Goal: Use online tool/utility: Utilize a website feature to perform a specific function

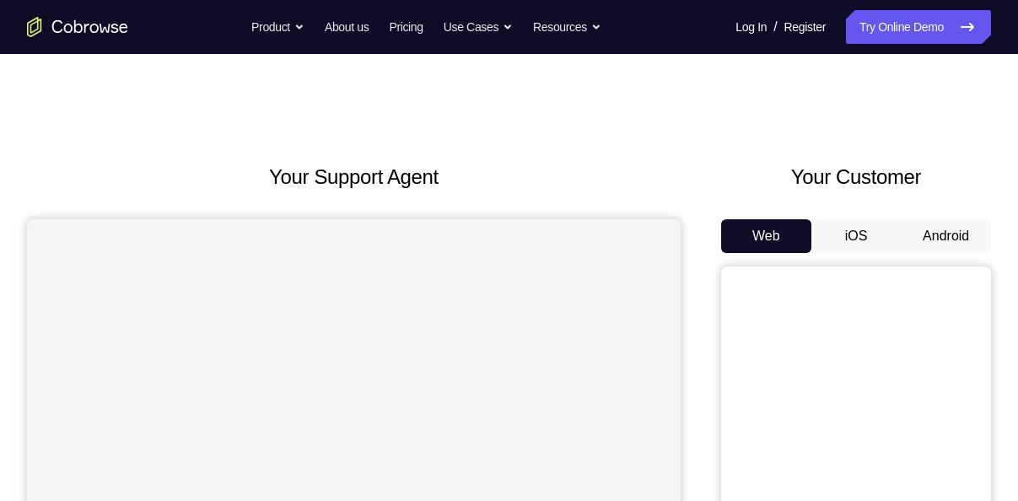
click at [963, 241] on button "Android" at bounding box center [946, 236] width 90 height 34
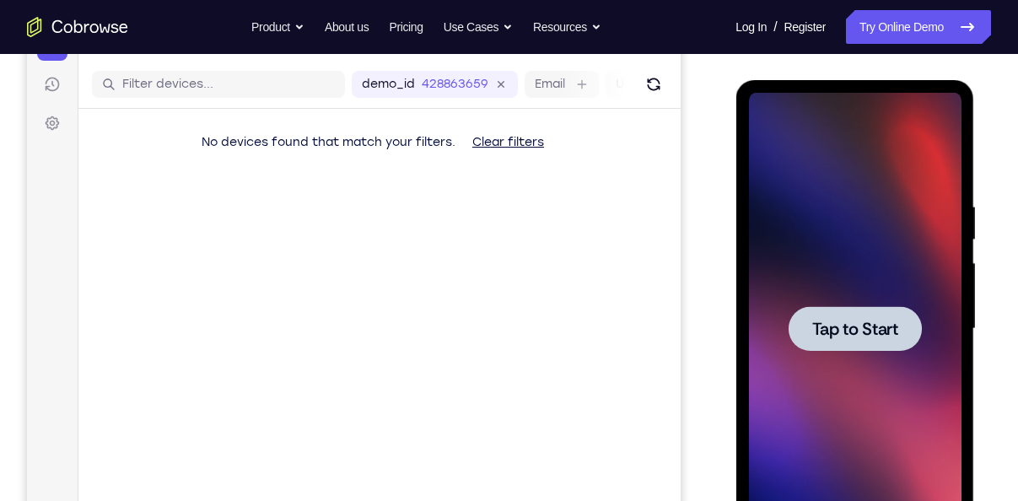
click at [853, 314] on div at bounding box center [854, 328] width 133 height 45
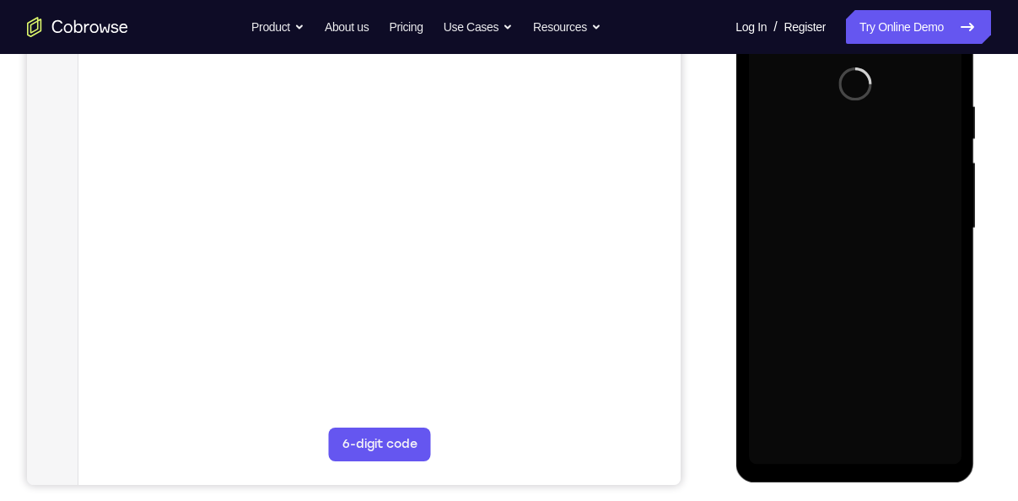
scroll to position [301, 0]
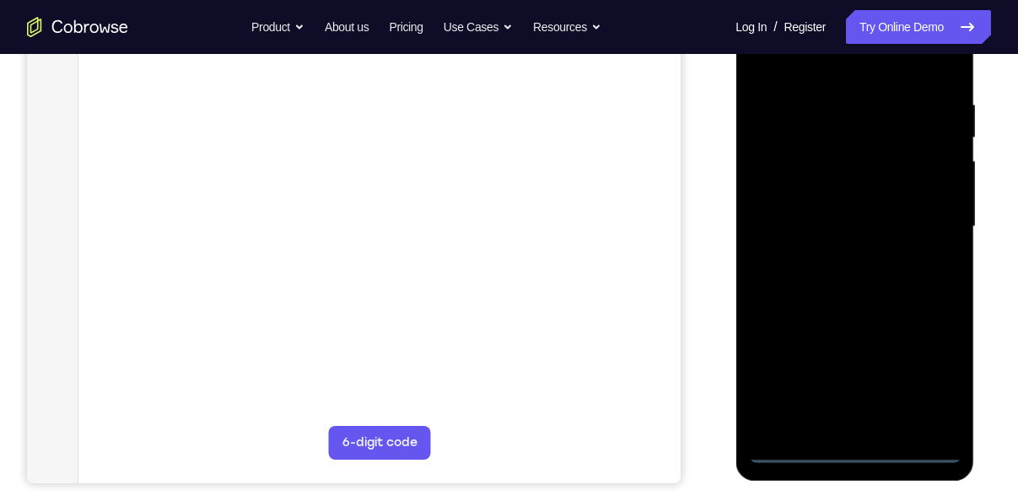
click at [859, 451] on div at bounding box center [854, 227] width 213 height 472
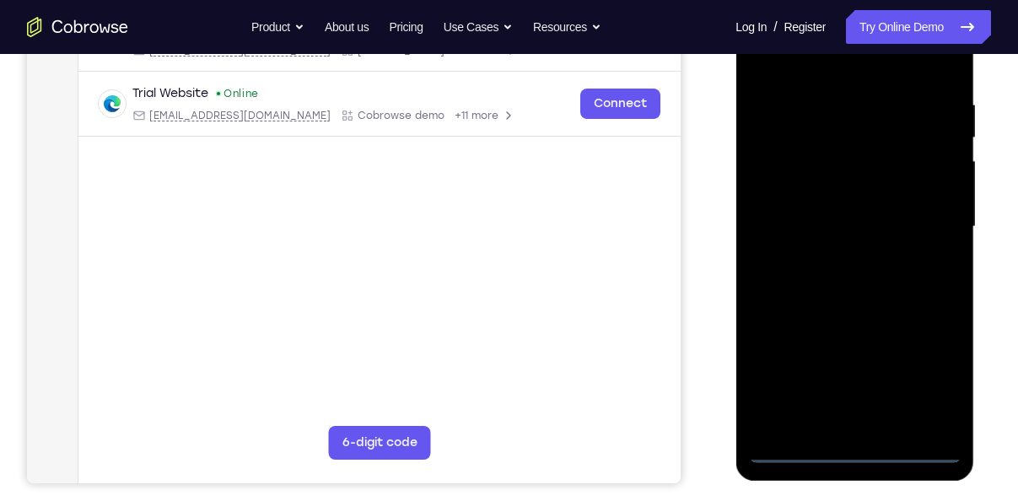
click at [932, 378] on div at bounding box center [854, 227] width 213 height 472
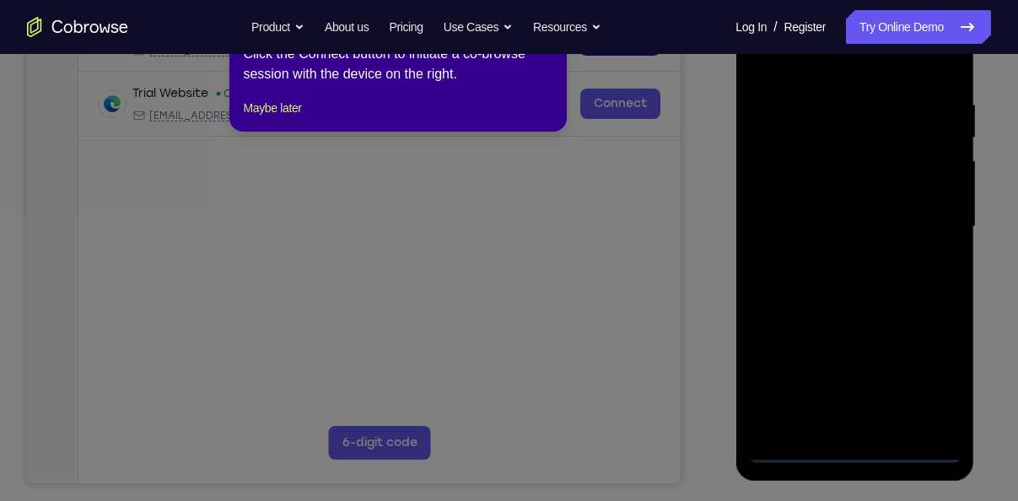
click at [277, 111] on div "1 of 8 × Click the Connect button to initiate a co-browse session with the devi…" at bounding box center [397, 66] width 337 height 132
click at [278, 118] on button "Maybe later" at bounding box center [272, 108] width 58 height 20
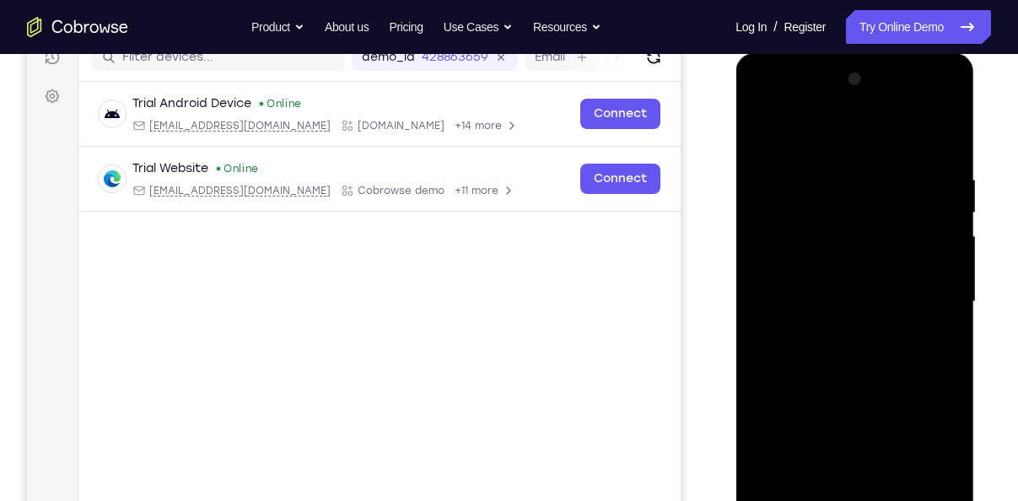
scroll to position [225, 0]
click at [756, 105] on div at bounding box center [854, 303] width 213 height 472
click at [927, 291] on div at bounding box center [854, 303] width 213 height 472
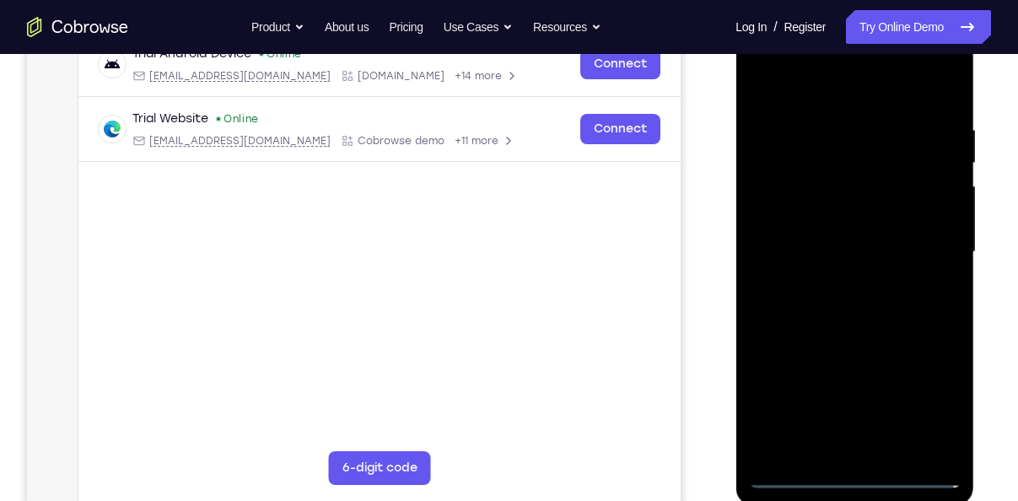
scroll to position [278, 0]
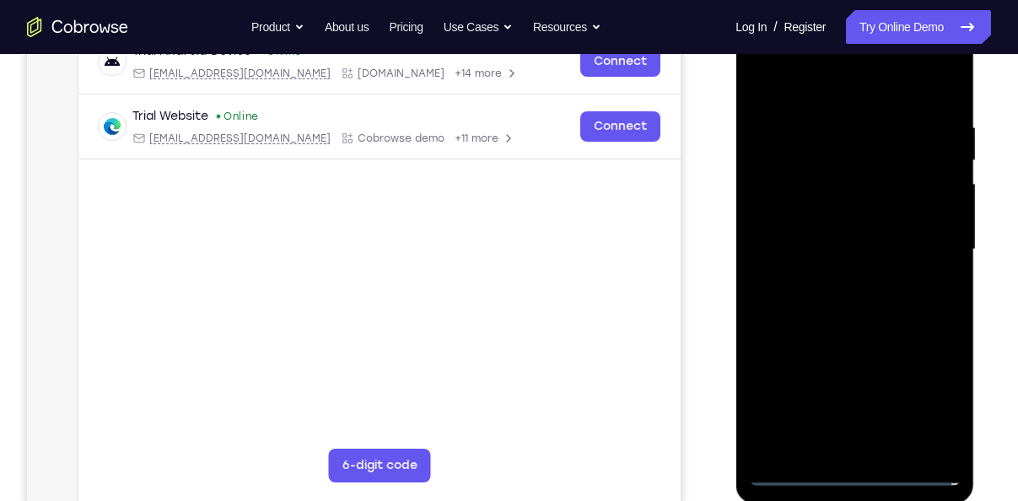
click at [872, 450] on div at bounding box center [854, 249] width 213 height 472
click at [816, 231] on div at bounding box center [854, 249] width 213 height 472
click at [802, 213] on div at bounding box center [854, 249] width 213 height 472
click at [851, 252] on div at bounding box center [854, 249] width 213 height 472
click at [849, 308] on div at bounding box center [854, 249] width 213 height 472
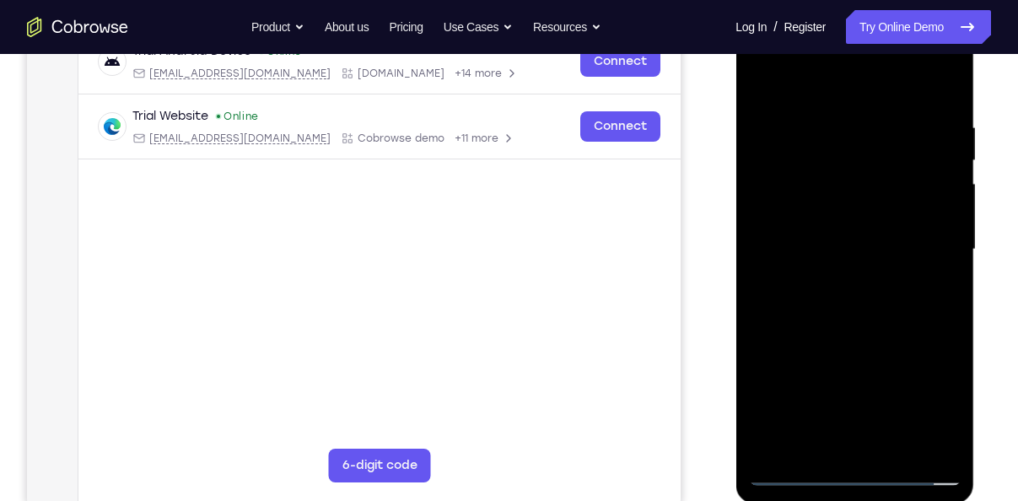
click at [849, 308] on div at bounding box center [854, 249] width 213 height 472
click at [766, 401] on div at bounding box center [854, 249] width 213 height 472
click at [837, 324] on div at bounding box center [854, 249] width 213 height 472
click at [757, 408] on div at bounding box center [854, 249] width 213 height 472
click at [896, 451] on div at bounding box center [854, 249] width 213 height 472
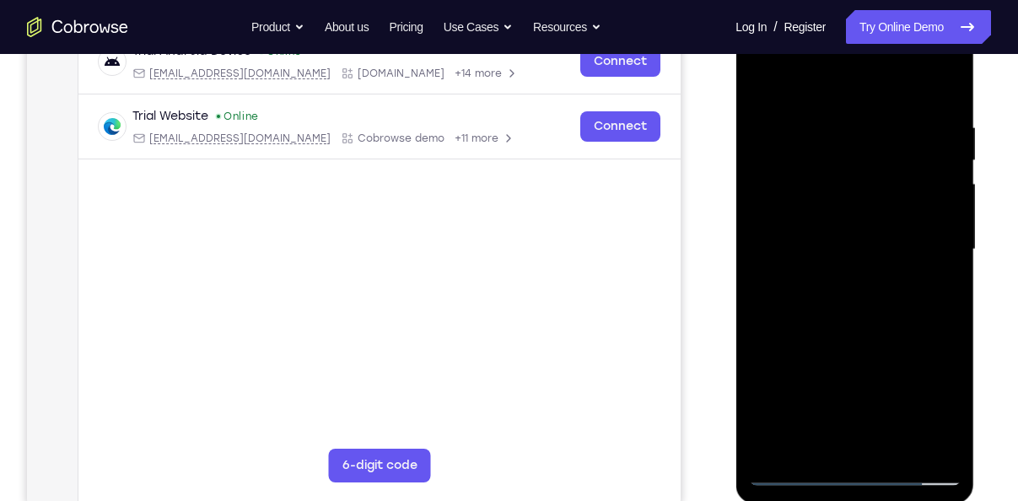
click at [901, 413] on div at bounding box center [854, 249] width 213 height 472
click at [765, 131] on div at bounding box center [854, 249] width 213 height 472
click at [826, 436] on div at bounding box center [854, 249] width 213 height 472
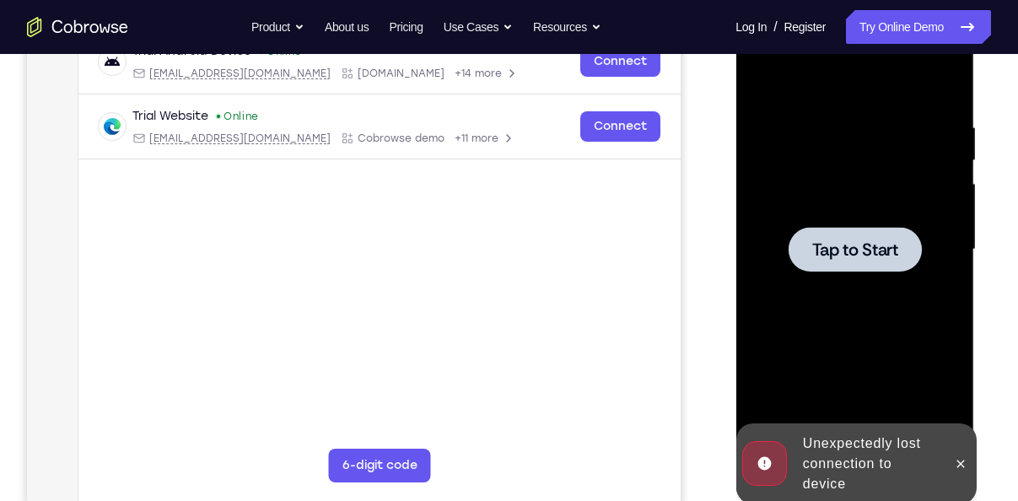
click at [780, 422] on div at bounding box center [854, 249] width 213 height 472
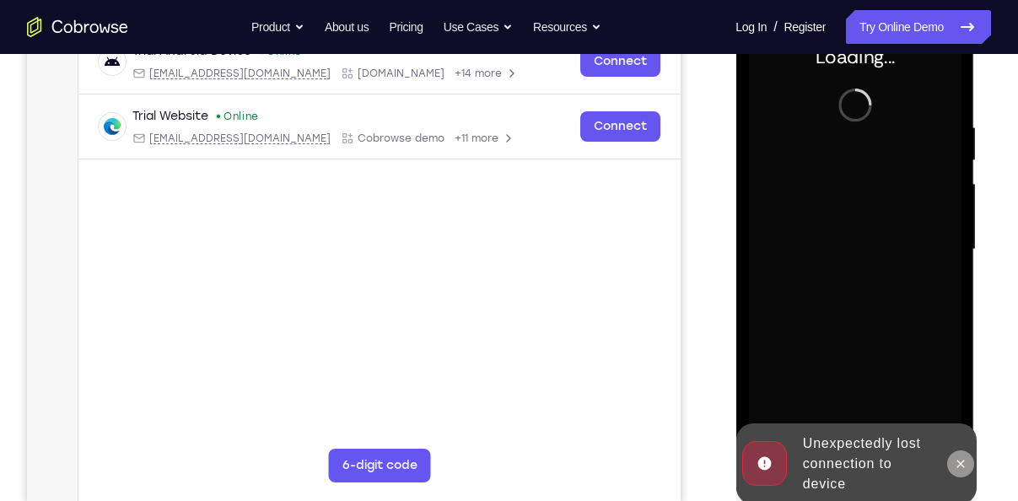
click at [961, 470] on icon at bounding box center [959, 463] width 13 height 13
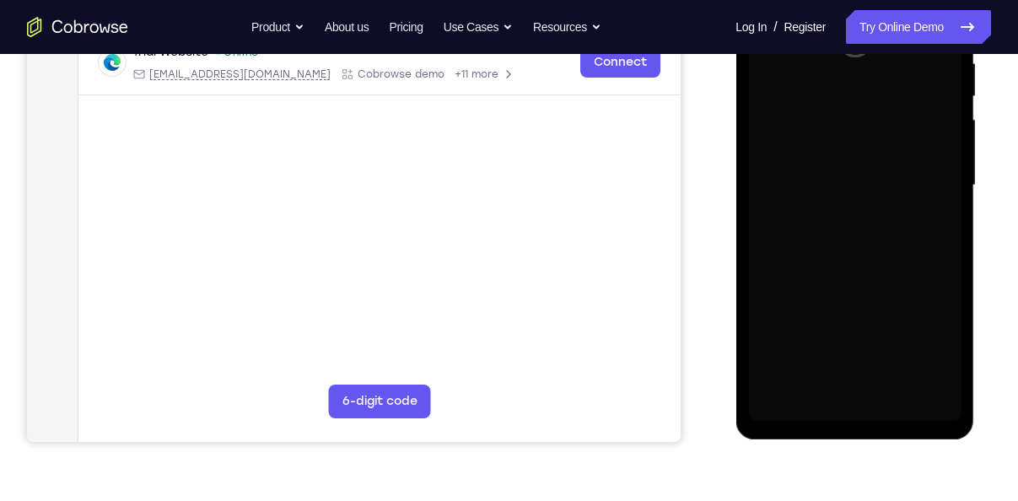
scroll to position [341, 0]
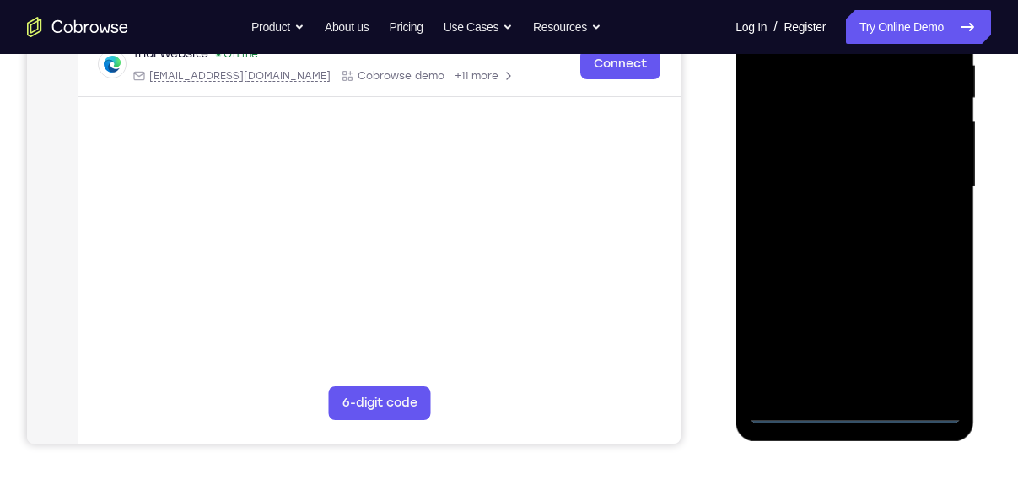
click at [698, 344] on div "Your Support Agent Your Customer Web iOS Android" at bounding box center [509, 132] width 964 height 623
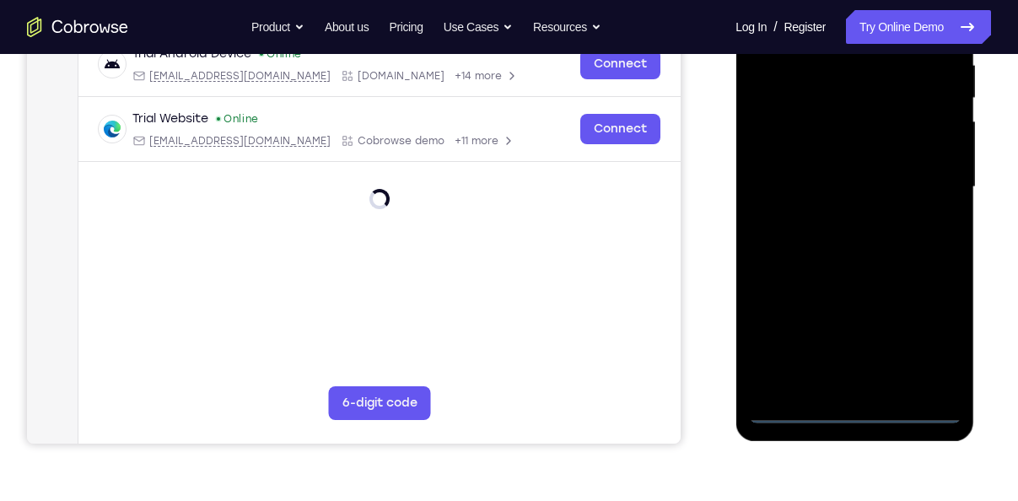
click at [858, 410] on div at bounding box center [854, 187] width 213 height 472
click at [934, 334] on div at bounding box center [854, 187] width 213 height 472
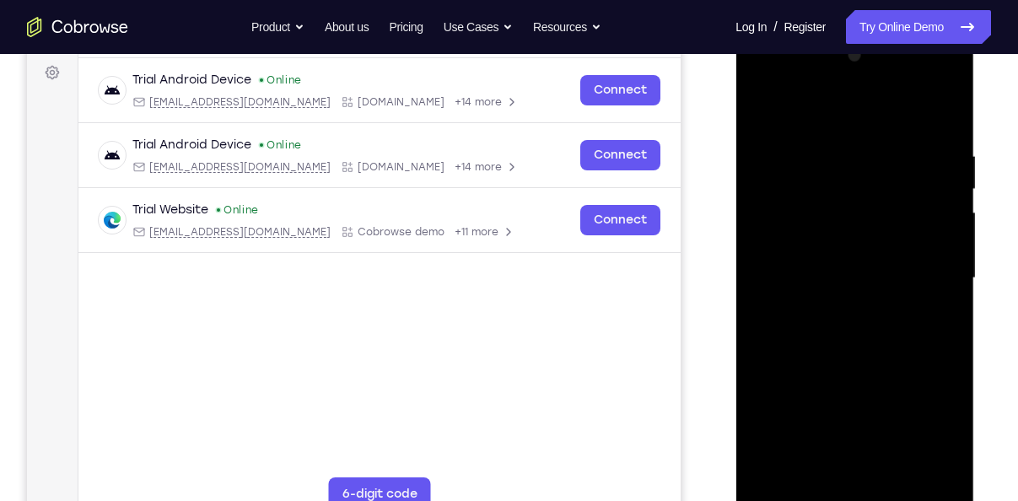
click at [765, 88] on div at bounding box center [854, 278] width 213 height 472
click at [769, 82] on div at bounding box center [854, 278] width 213 height 472
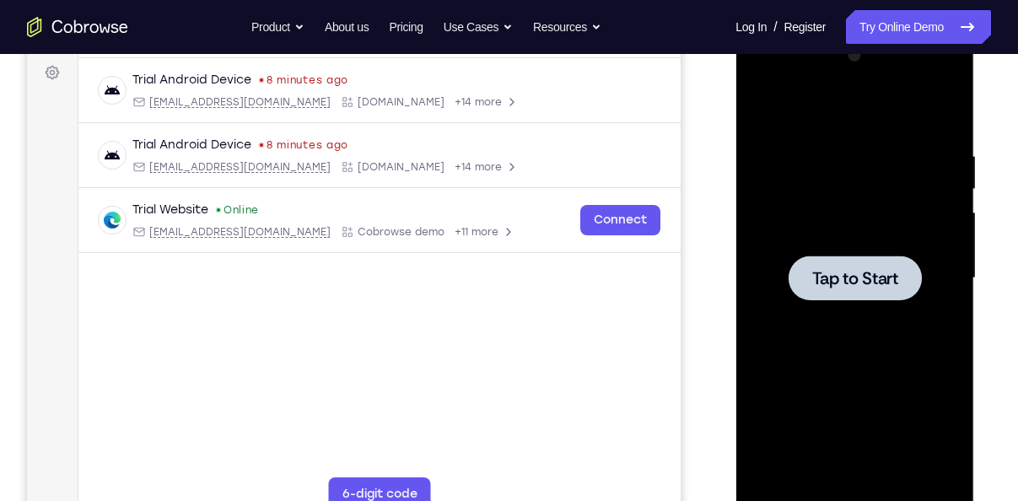
click at [830, 272] on span "Tap to Start" at bounding box center [854, 278] width 86 height 17
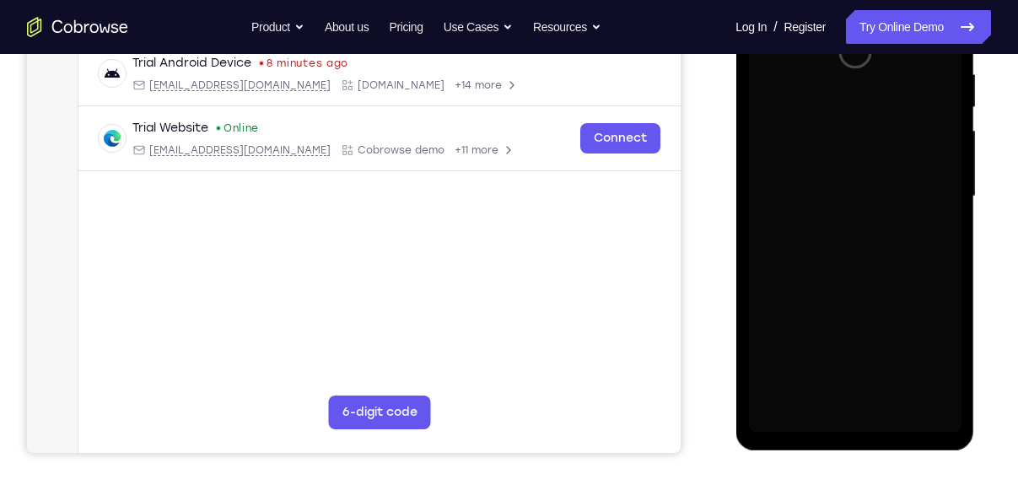
scroll to position [332, 0]
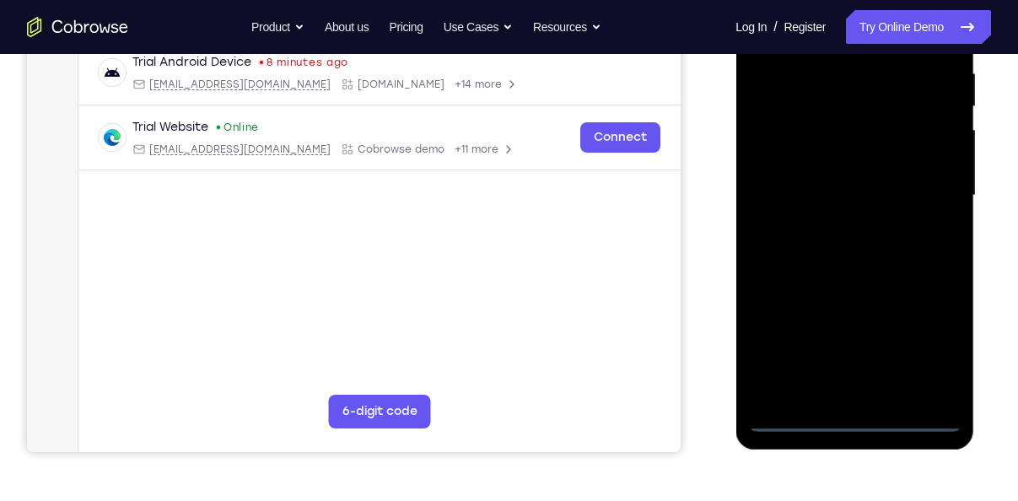
click at [856, 428] on div at bounding box center [854, 196] width 213 height 472
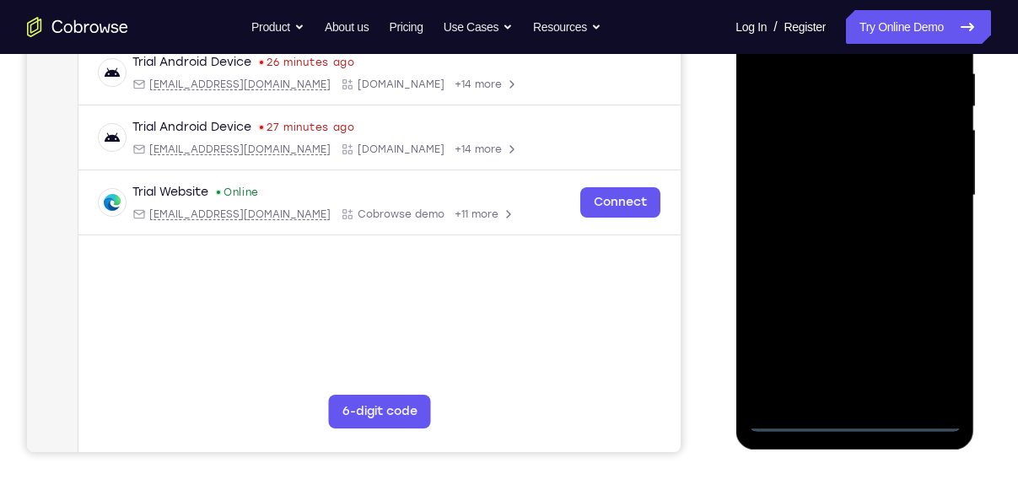
click at [944, 342] on div at bounding box center [854, 196] width 213 height 472
click at [934, 352] on div at bounding box center [854, 196] width 213 height 472
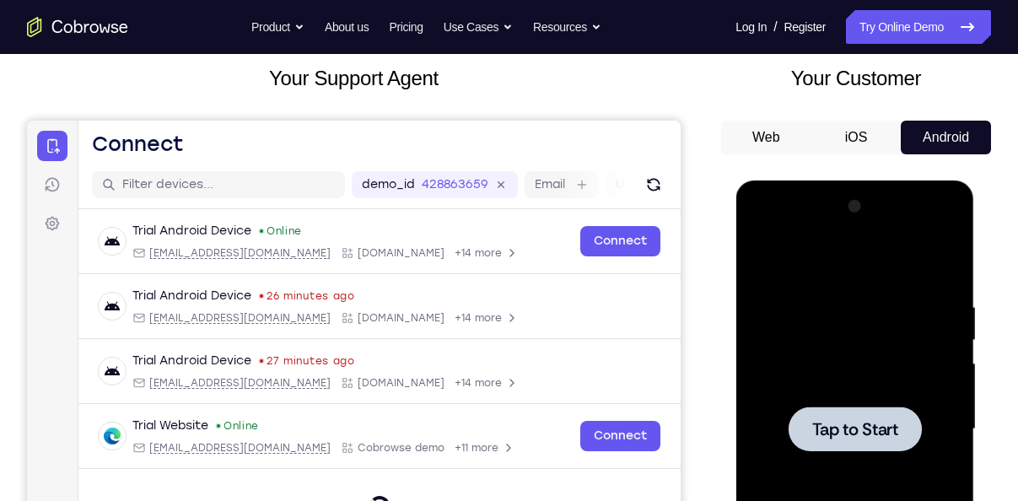
scroll to position [95, 0]
